Goal: Task Accomplishment & Management: Manage account settings

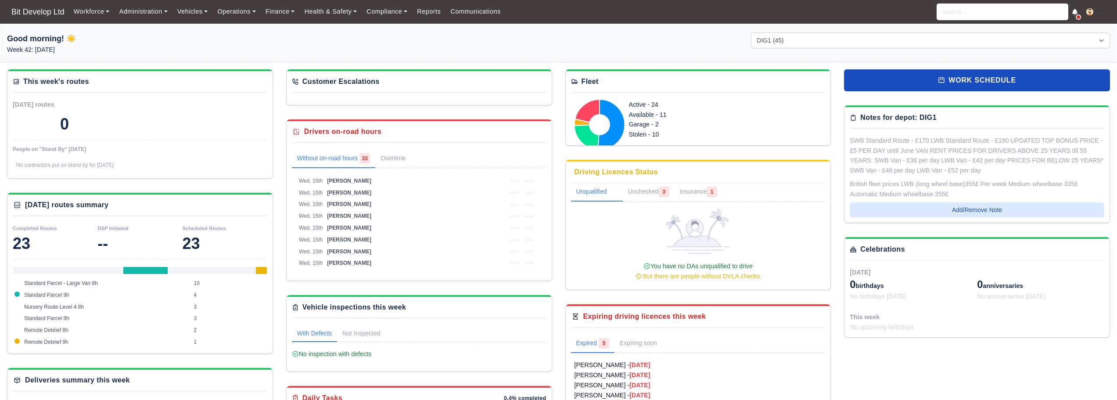
select select "2"
click at [1095, 12] on button at bounding box center [1095, 12] width 29 height 13
click at [1087, 29] on link "Payment Settings" at bounding box center [1070, 28] width 78 height 18
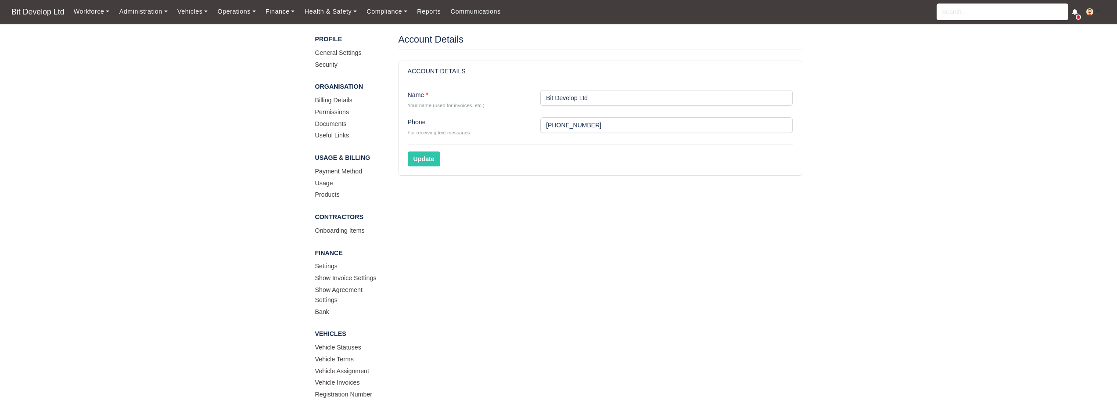
click at [1089, 13] on img at bounding box center [1089, 11] width 7 height 7
click at [1083, 45] on link "Settings" at bounding box center [1070, 47] width 78 height 18
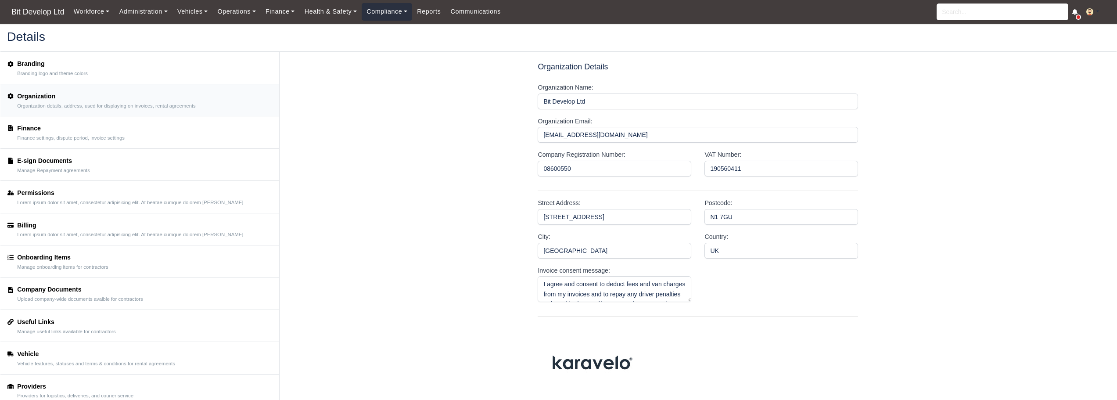
click at [392, 11] on link "Compliance" at bounding box center [387, 11] width 50 height 17
click at [144, 137] on div "Finance Finance settings, dispute period, invoice settings" at bounding box center [139, 132] width 265 height 18
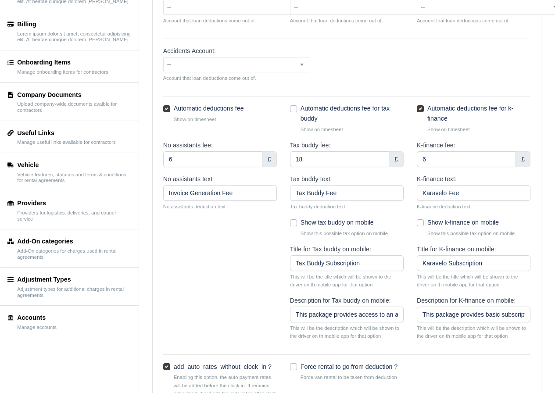
scroll to position [236, 0]
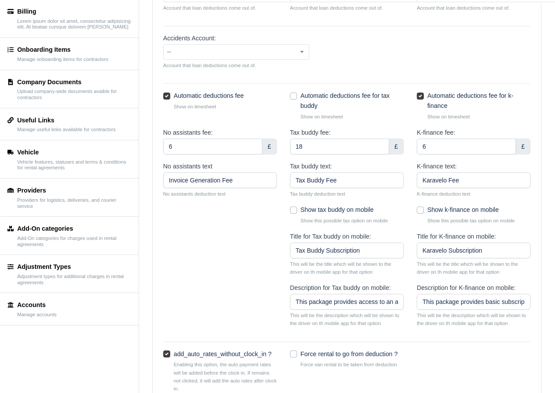
click at [368, 68] on div "Accidents Account: -- (bank) - BIT Saving Account 200 (revenue) - Sales AMAZON …" at bounding box center [347, 54] width 380 height 43
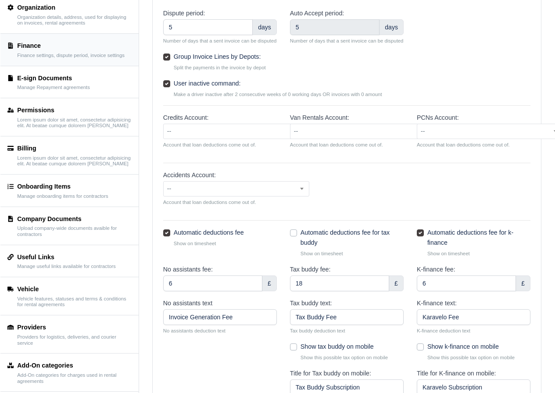
scroll to position [61, 0]
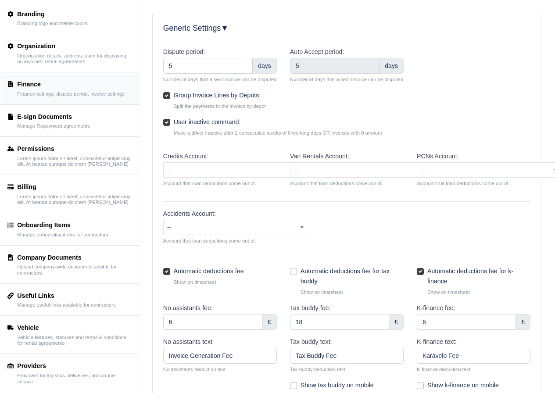
click at [548, 121] on div "Generic Settings ▼ ▶ Dispute period: 5 days Number of days that a sent invoice …" at bounding box center [347, 369] width 402 height 713
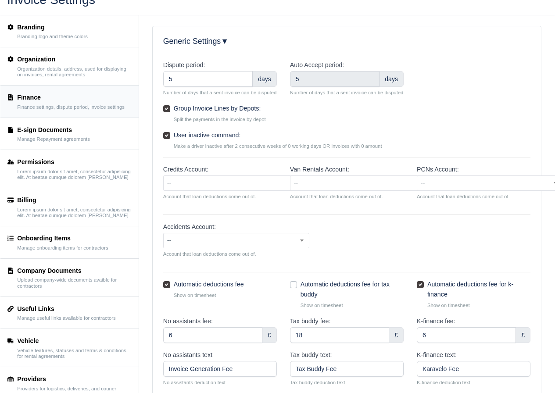
scroll to position [0, 0]
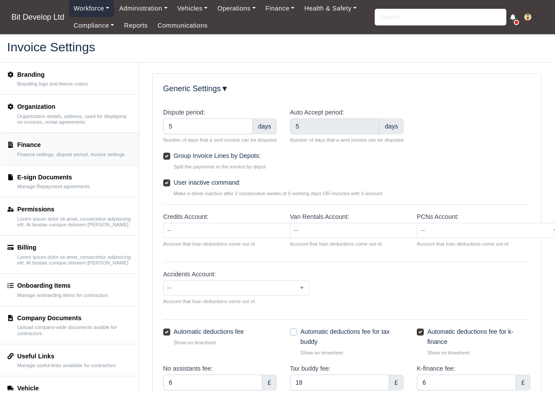
click at [97, 8] on link "Workforce" at bounding box center [92, 8] width 46 height 17
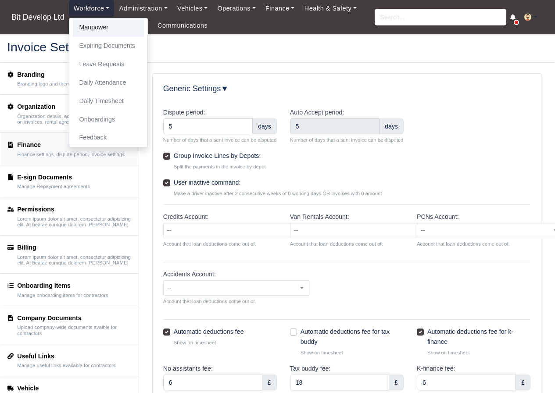
click at [93, 31] on link "Manpower" at bounding box center [108, 27] width 71 height 18
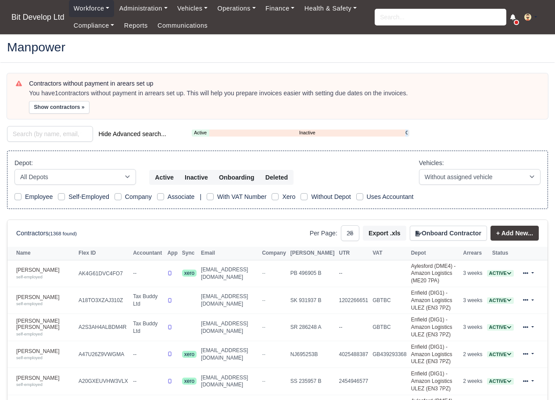
select select "25"
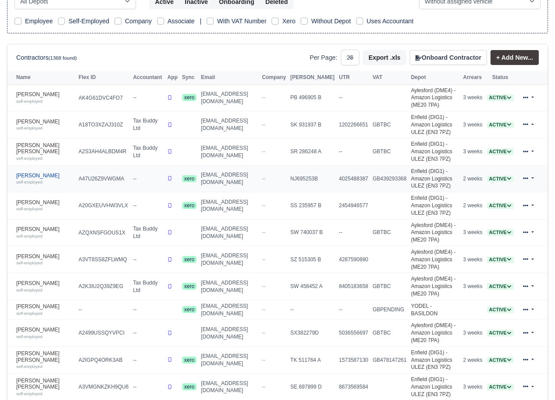
scroll to position [176, 0]
click at [32, 93] on link "Abdul Ohid self-employed" at bounding box center [45, 97] width 58 height 13
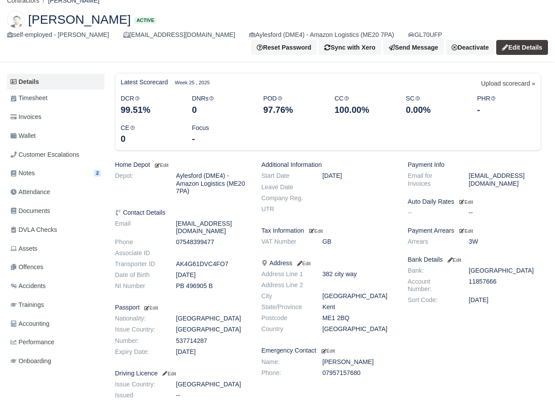
scroll to position [44, 0]
click at [40, 322] on span "Accounting" at bounding box center [30, 324] width 39 height 10
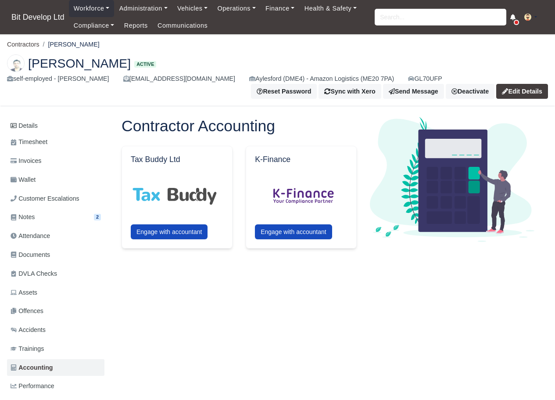
click at [226, 56] on h2 "Abdul Ohid Active" at bounding box center [277, 63] width 541 height 18
click at [529, 17] on img at bounding box center [527, 17] width 7 height 7
click at [499, 35] on link "Payment Settings" at bounding box center [508, 34] width 78 height 18
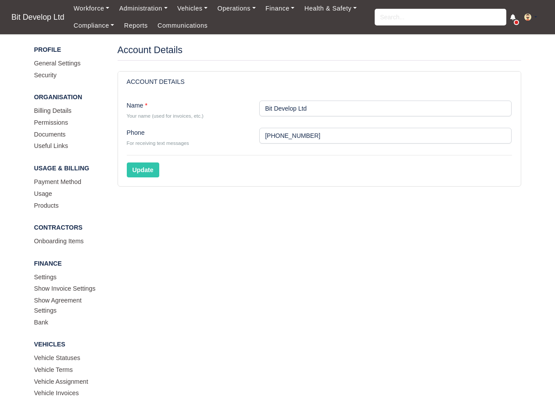
click at [529, 19] on img at bounding box center [527, 17] width 7 height 7
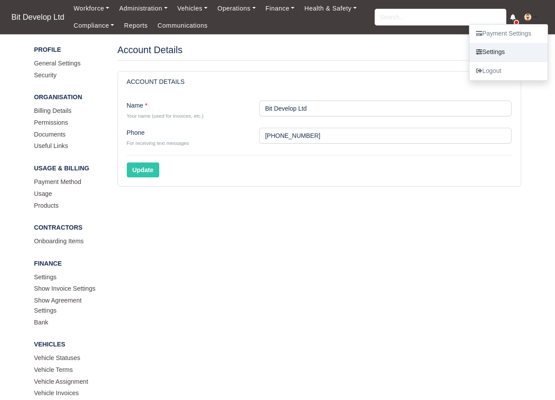
click at [522, 51] on link "Settings" at bounding box center [508, 52] width 78 height 18
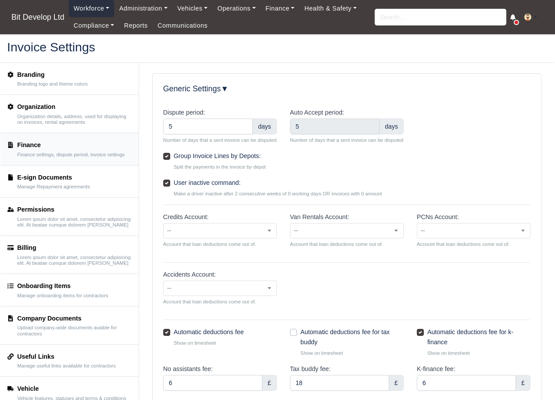
drag, startPoint x: 93, startPoint y: 6, endPoint x: 95, endPoint y: 13, distance: 7.1
click at [93, 6] on link "Workforce" at bounding box center [92, 8] width 46 height 17
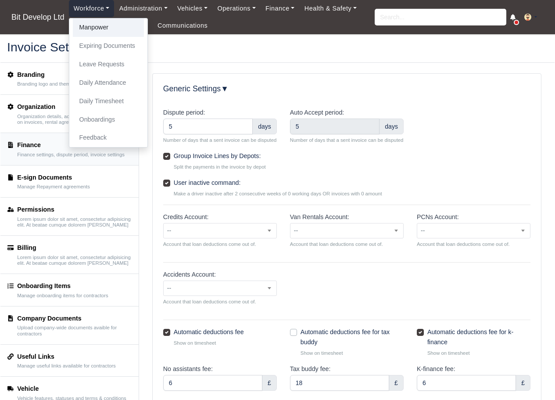
click at [98, 24] on link "Manpower" at bounding box center [108, 27] width 71 height 18
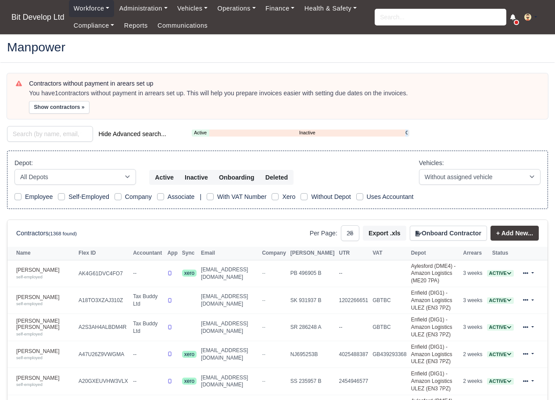
select select "25"
click at [30, 294] on link "Ailton De Oliveira self-employed" at bounding box center [45, 300] width 58 height 13
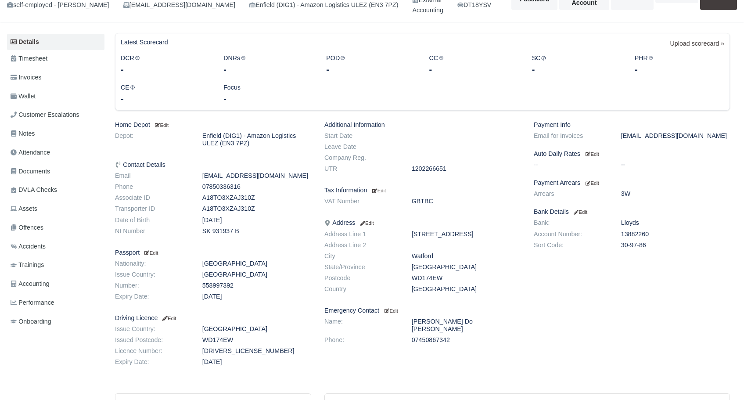
scroll to position [88, 0]
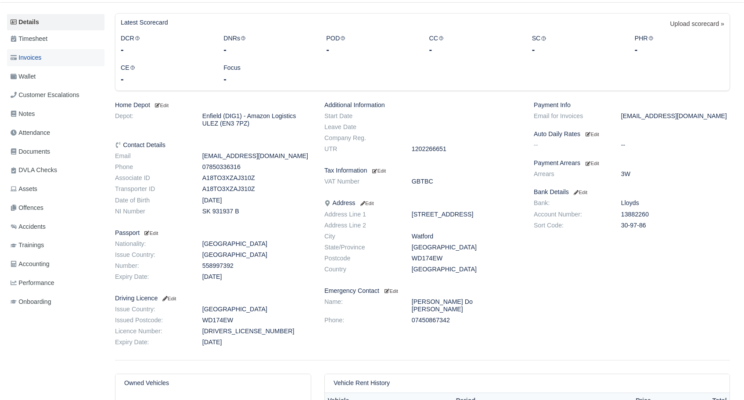
click at [22, 59] on span "Invoices" at bounding box center [26, 58] width 31 height 10
